Goal: Navigation & Orientation: Find specific page/section

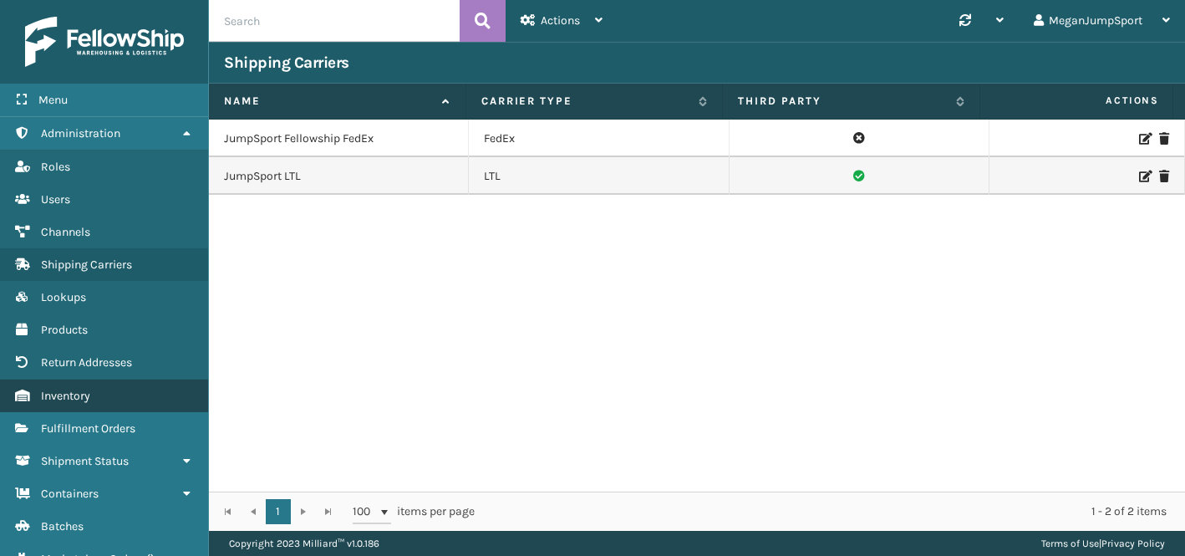
click at [67, 390] on span "Inventory" at bounding box center [65, 396] width 49 height 14
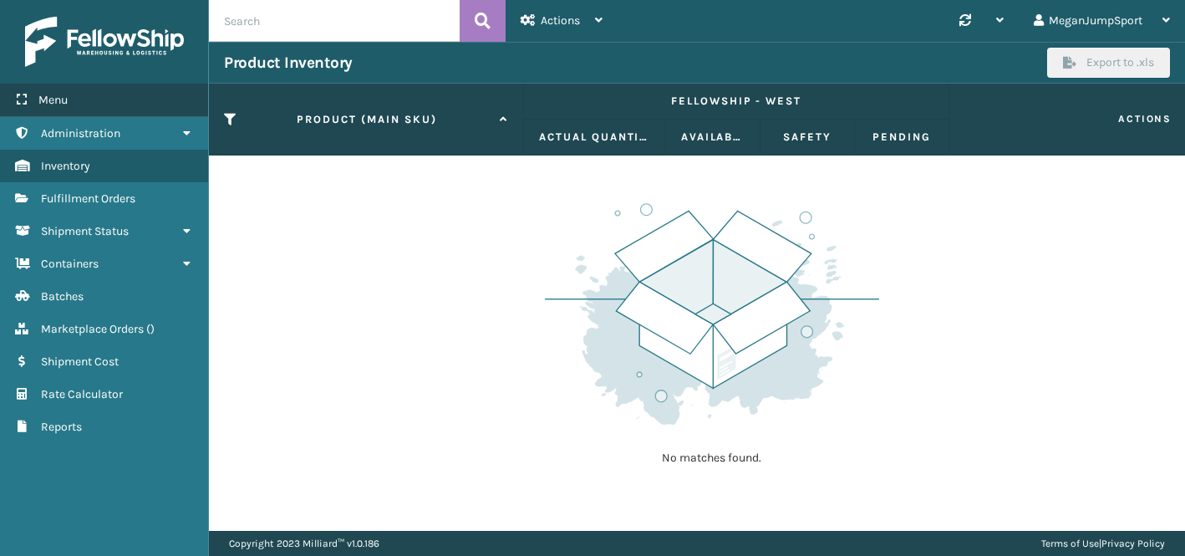
click at [57, 103] on span "Menu" at bounding box center [52, 100] width 29 height 14
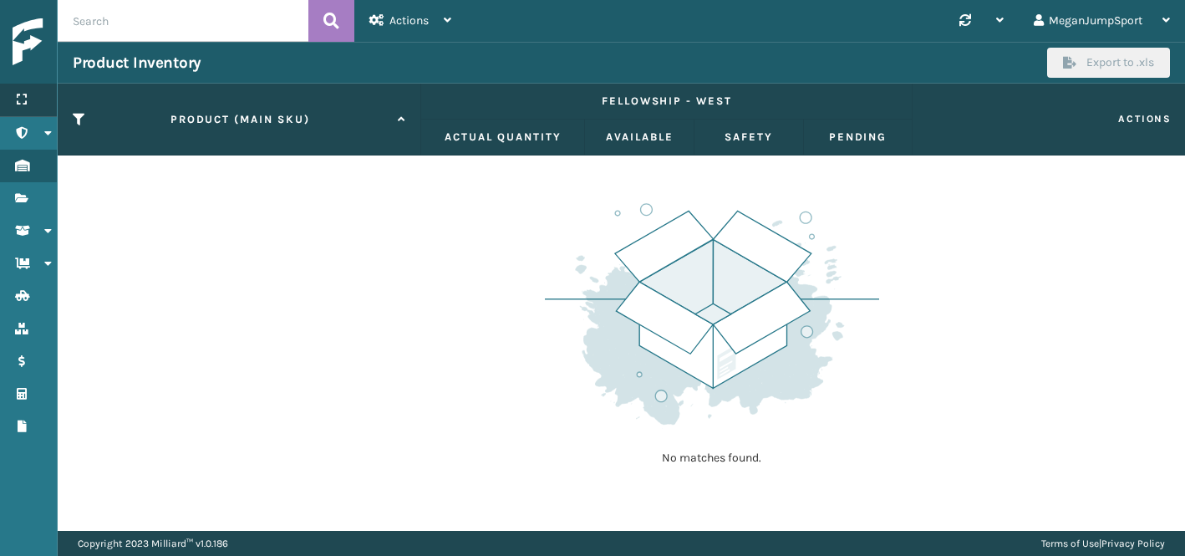
click at [30, 101] on div "Menu" at bounding box center [28, 100] width 57 height 33
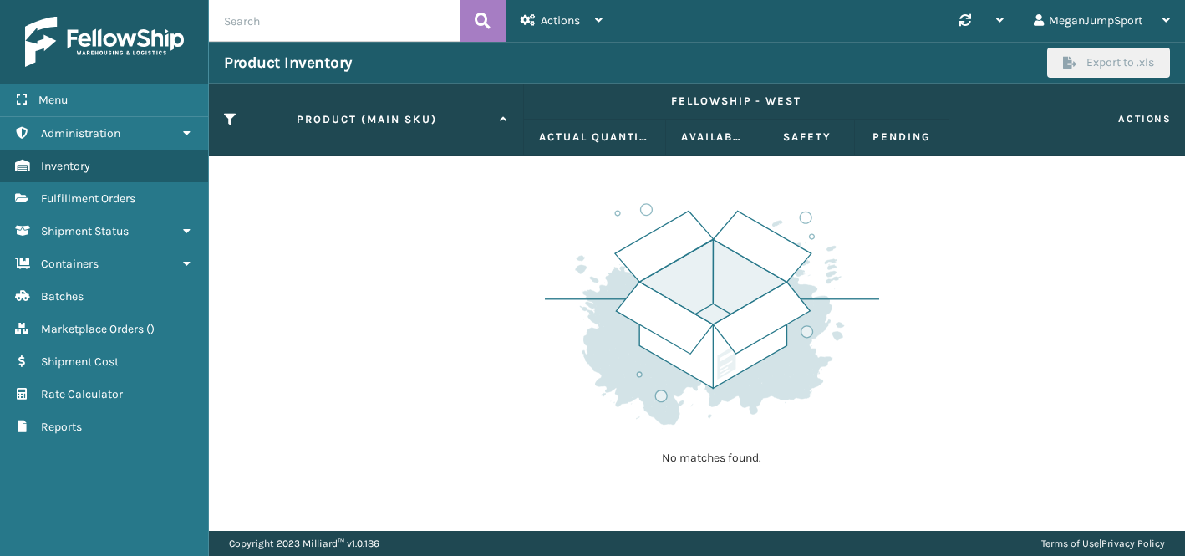
click at [412, 104] on th "Product (MAIN SKU)" at bounding box center [366, 120] width 315 height 72
click at [582, 18] on div "Actions" at bounding box center [562, 21] width 82 height 42
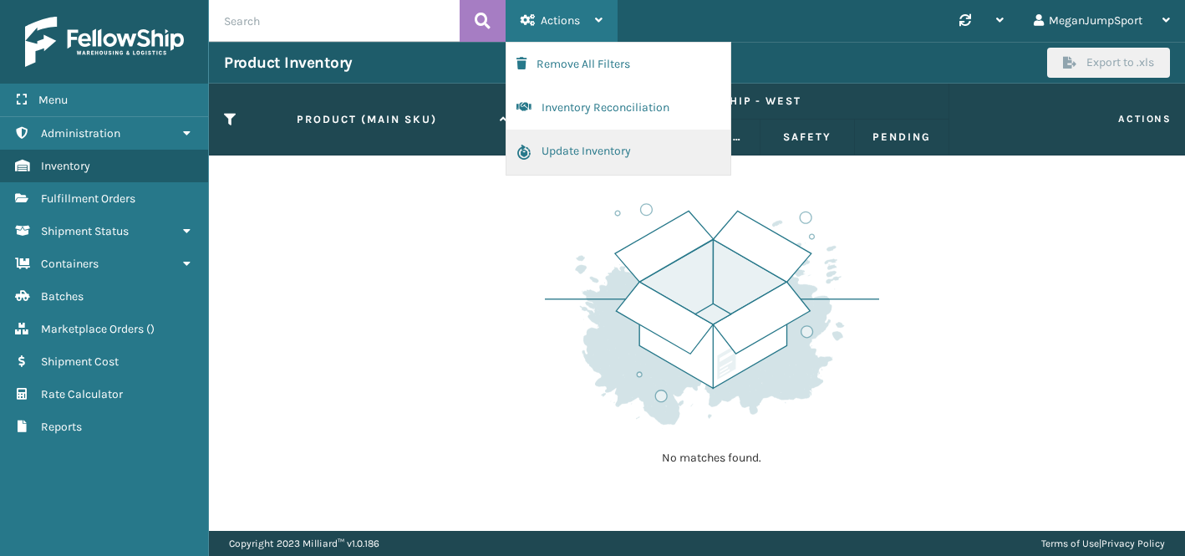
click at [563, 160] on button "Update Inventory" at bounding box center [619, 152] width 224 height 45
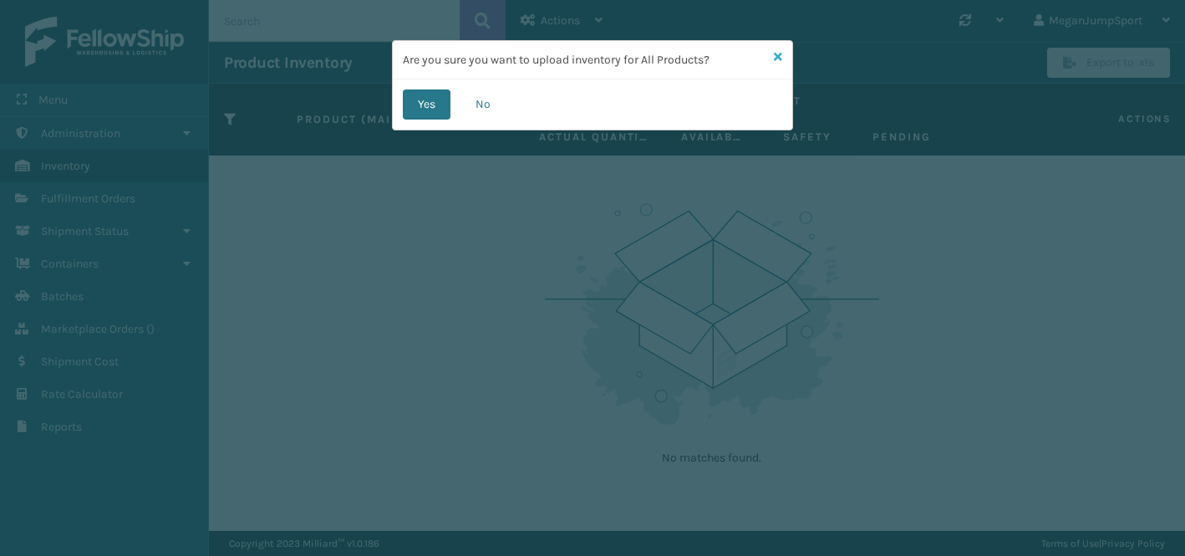
click at [776, 54] on icon at bounding box center [778, 57] width 8 height 12
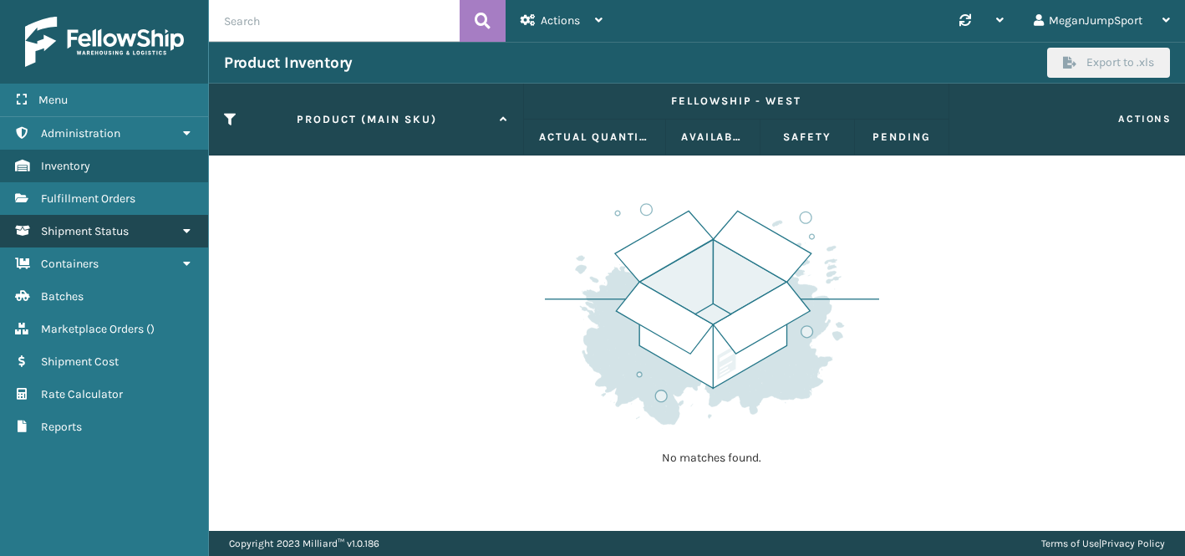
click at [72, 232] on span "Shipment Status" at bounding box center [85, 231] width 88 height 14
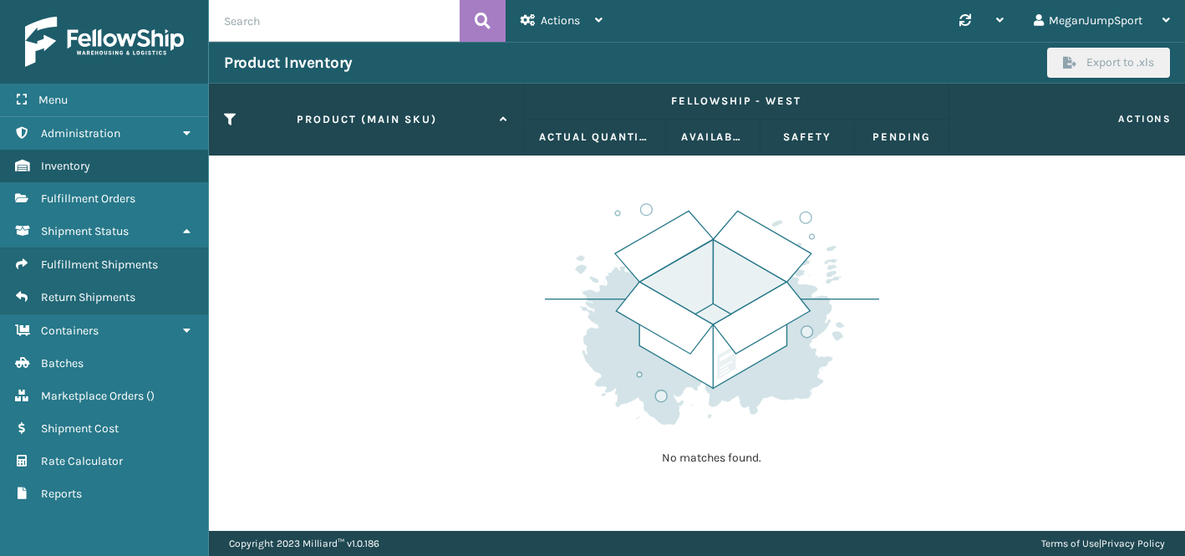
click at [356, 191] on div "No matches found." at bounding box center [697, 342] width 976 height 375
click at [228, 116] on icon at bounding box center [230, 119] width 13 height 15
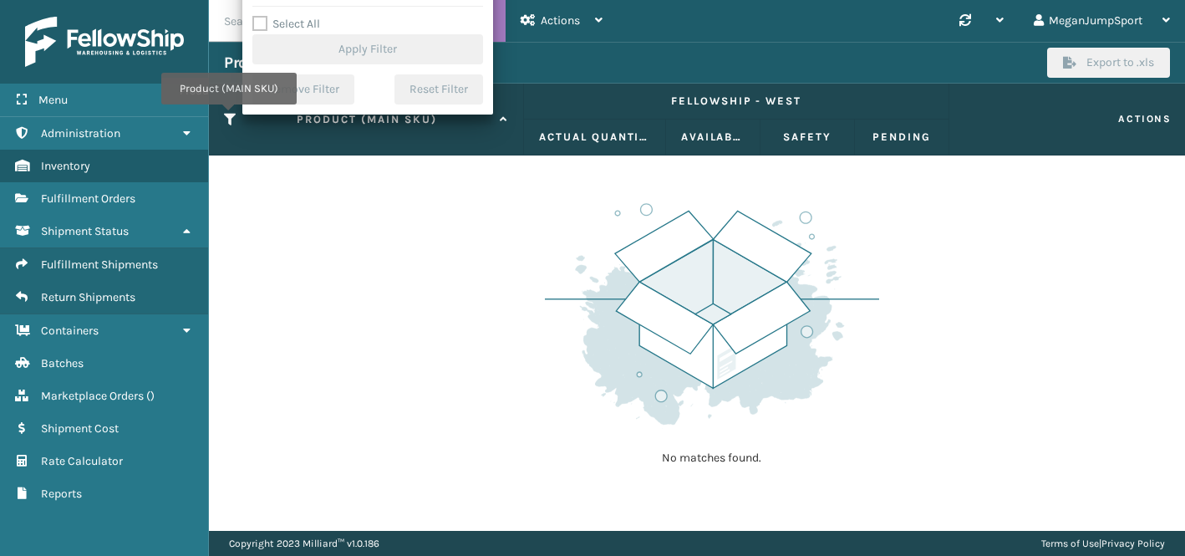
click at [228, 116] on icon at bounding box center [230, 119] width 13 height 15
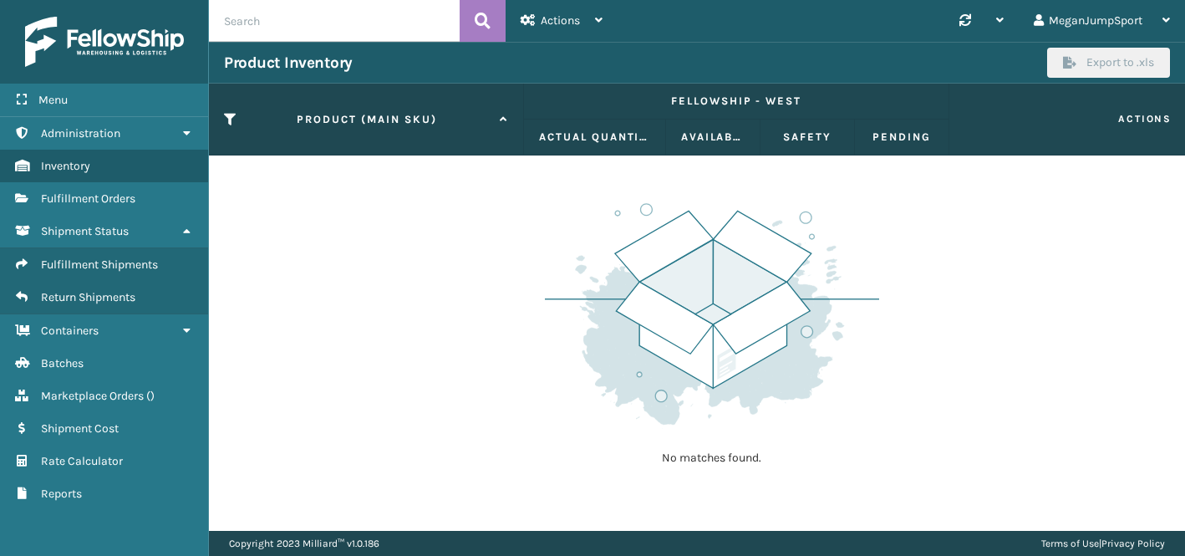
click at [566, 166] on td "No matches found." at bounding box center [697, 165] width 976 height 20
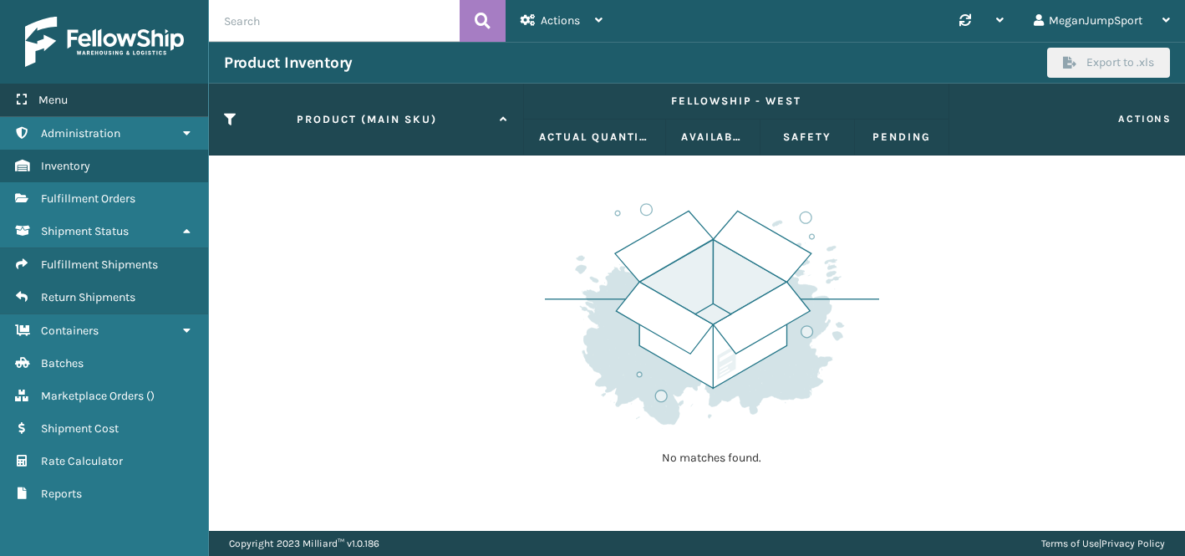
click at [48, 102] on span "Menu" at bounding box center [52, 100] width 29 height 14
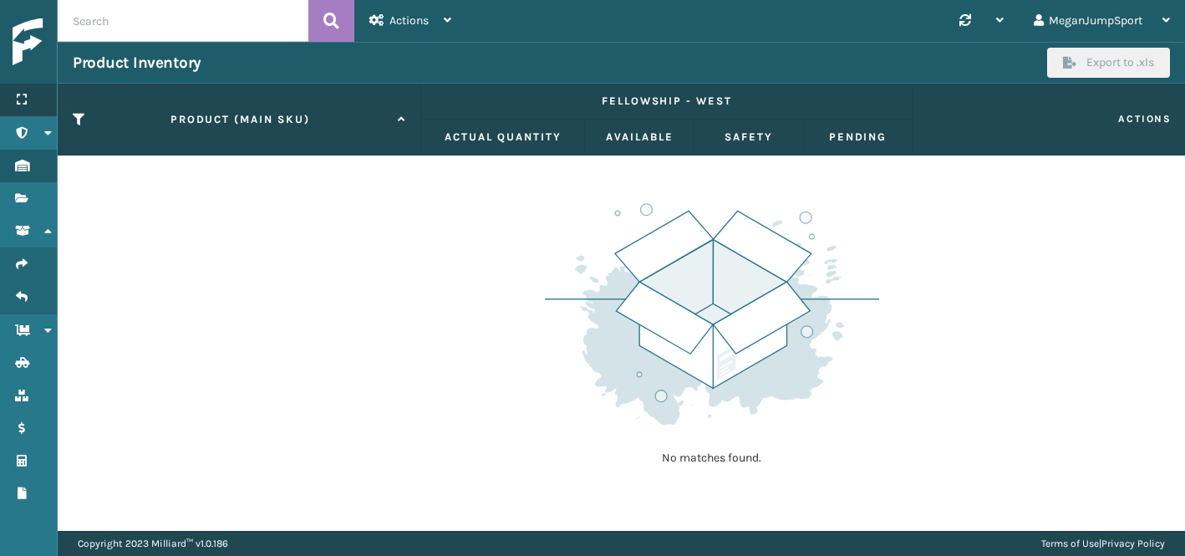
click at [16, 110] on div "Menu" at bounding box center [28, 100] width 57 height 33
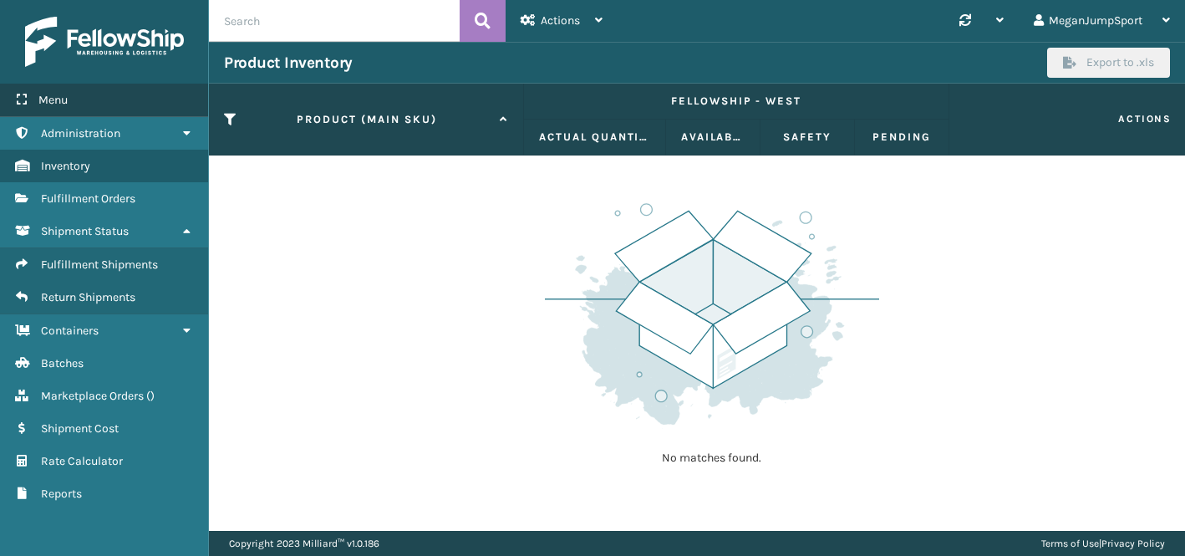
click at [61, 102] on span "Menu" at bounding box center [52, 100] width 29 height 14
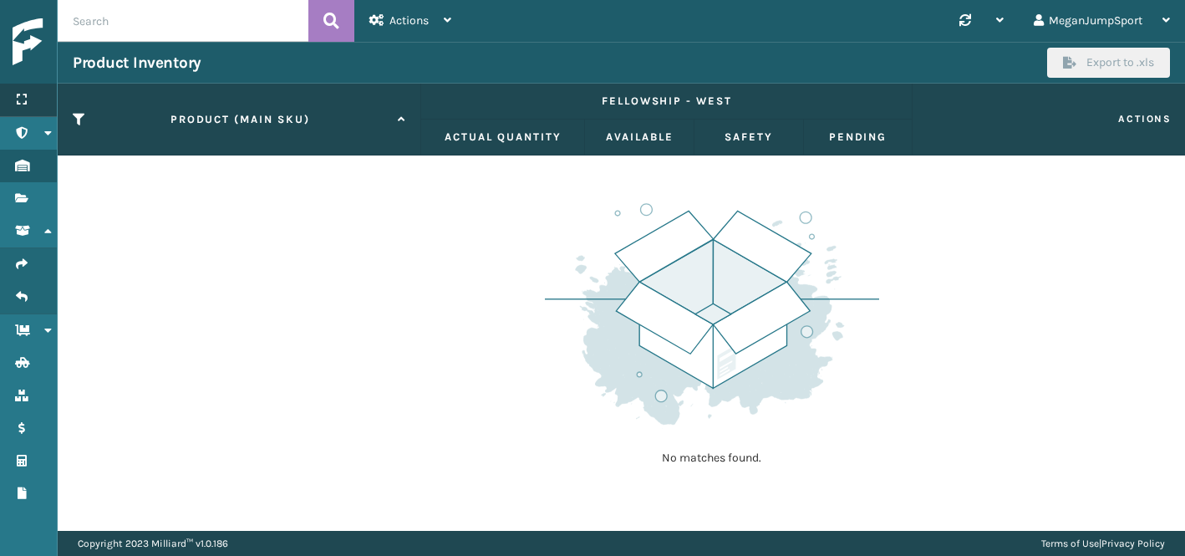
click at [61, 102] on th "Product (MAIN SKU)" at bounding box center [240, 120] width 364 height 72
click at [24, 104] on icon at bounding box center [21, 100] width 13 height 12
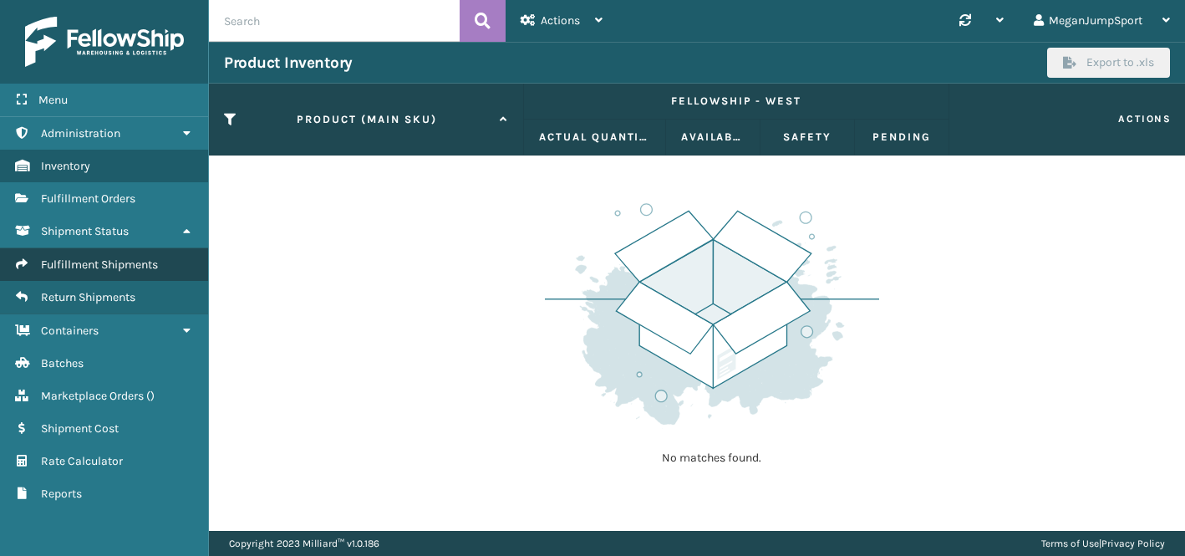
click at [94, 262] on span "Fulfillment Shipments" at bounding box center [99, 264] width 117 height 14
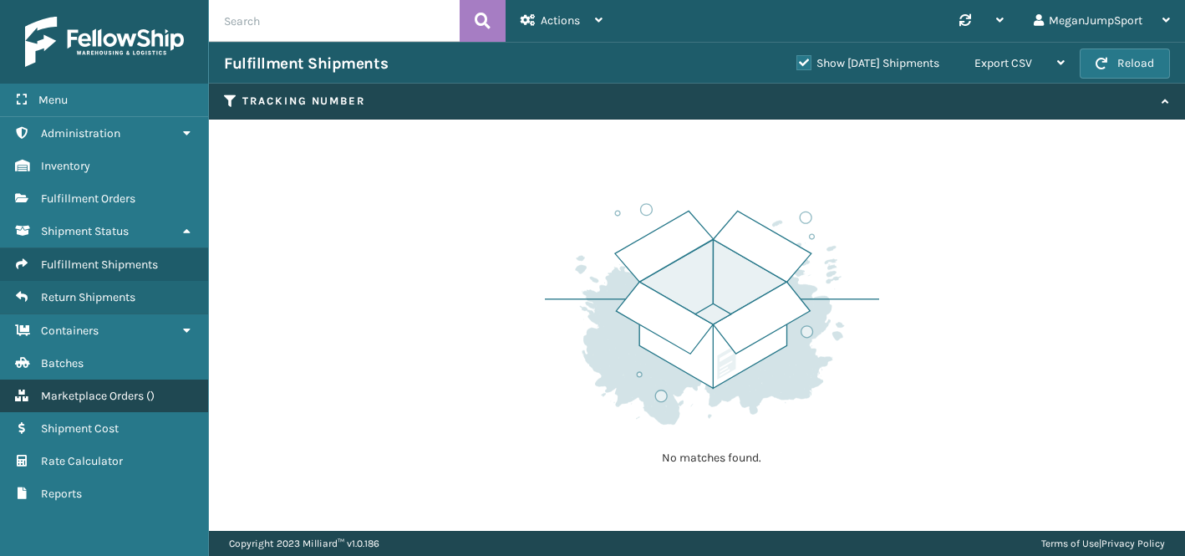
click at [85, 393] on span "Marketplace Orders" at bounding box center [92, 396] width 103 height 14
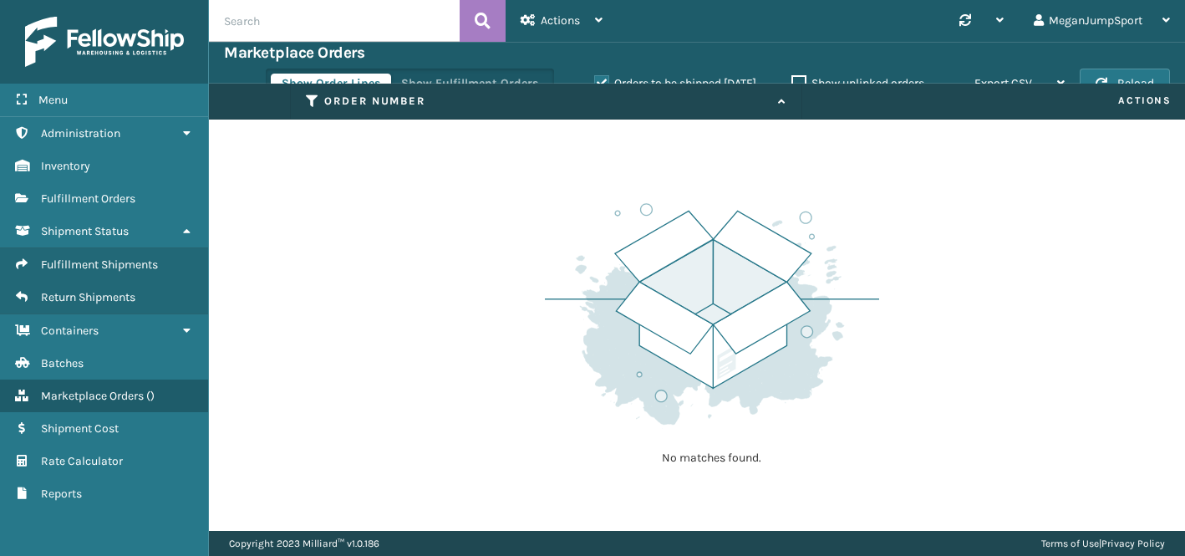
click at [115, 39] on img at bounding box center [104, 42] width 159 height 50
click at [1052, 20] on div "MeganJumpSport" at bounding box center [1102, 21] width 136 height 42
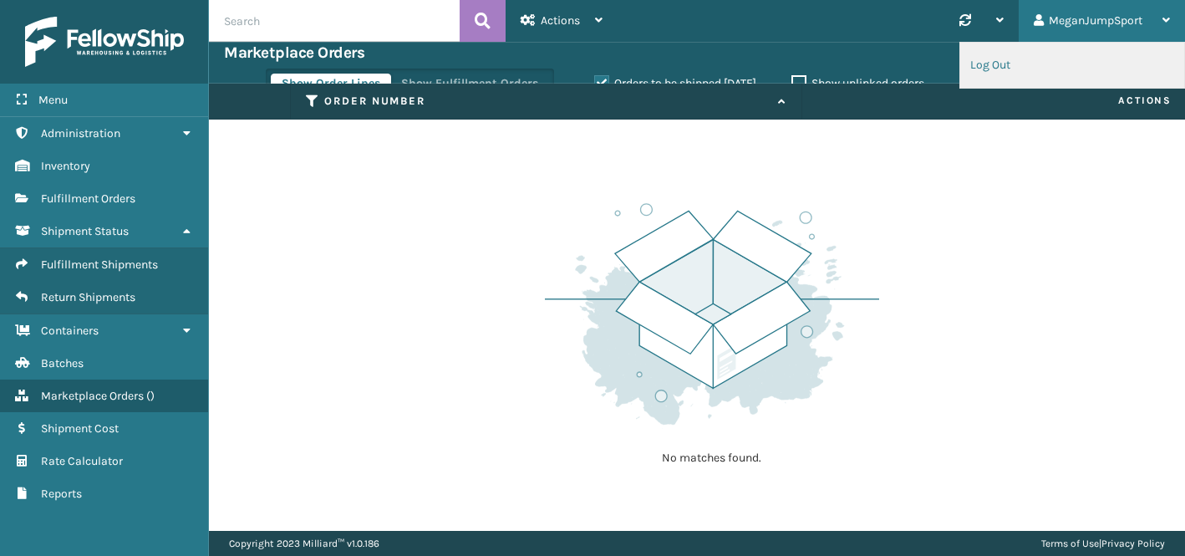
click at [1009, 61] on li "Log Out" at bounding box center [1072, 65] width 224 height 45
